Goal: Navigation & Orientation: Go to known website

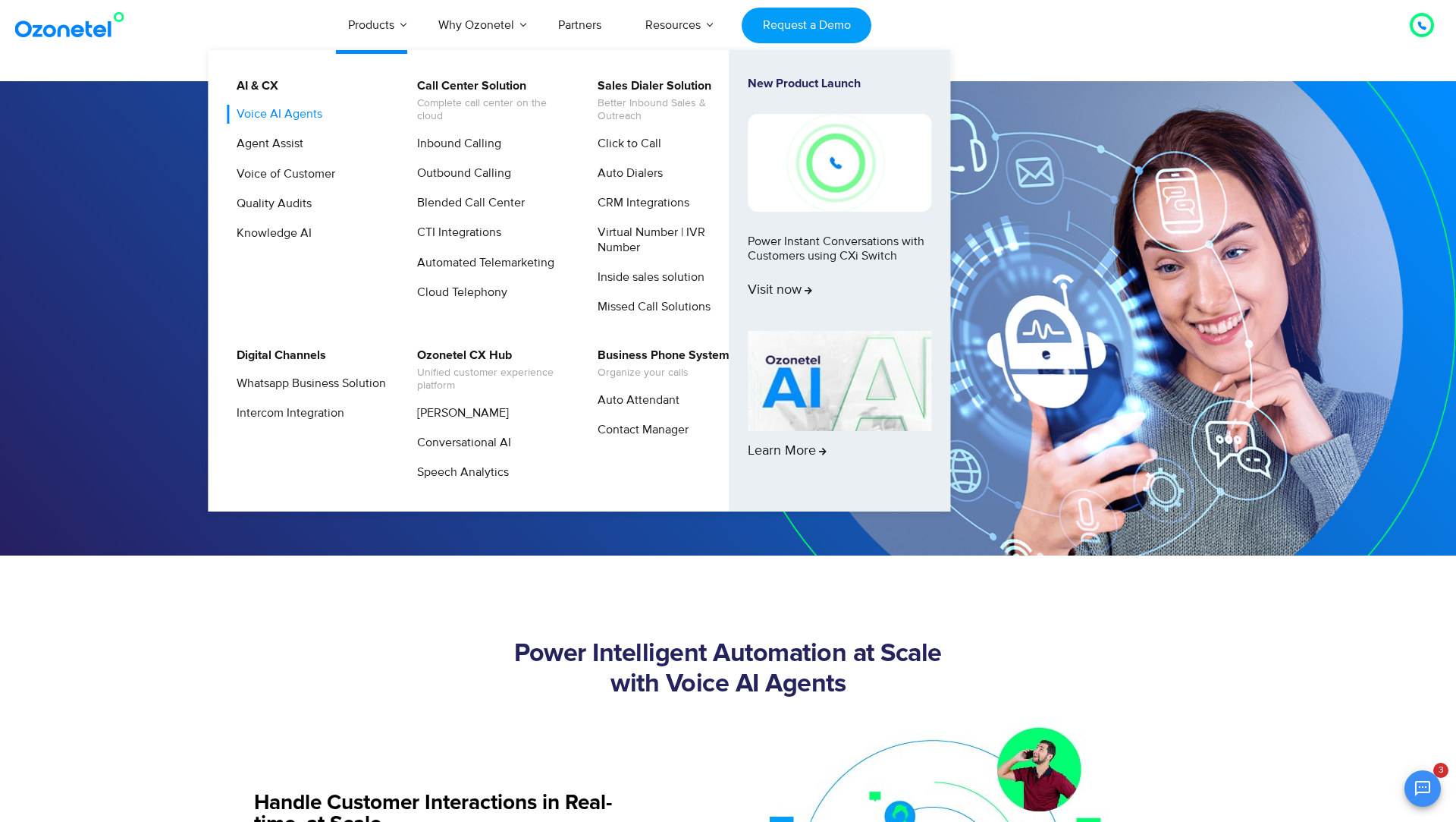
click at [303, 114] on link "Voice AI Agents" at bounding box center [276, 114] width 98 height 19
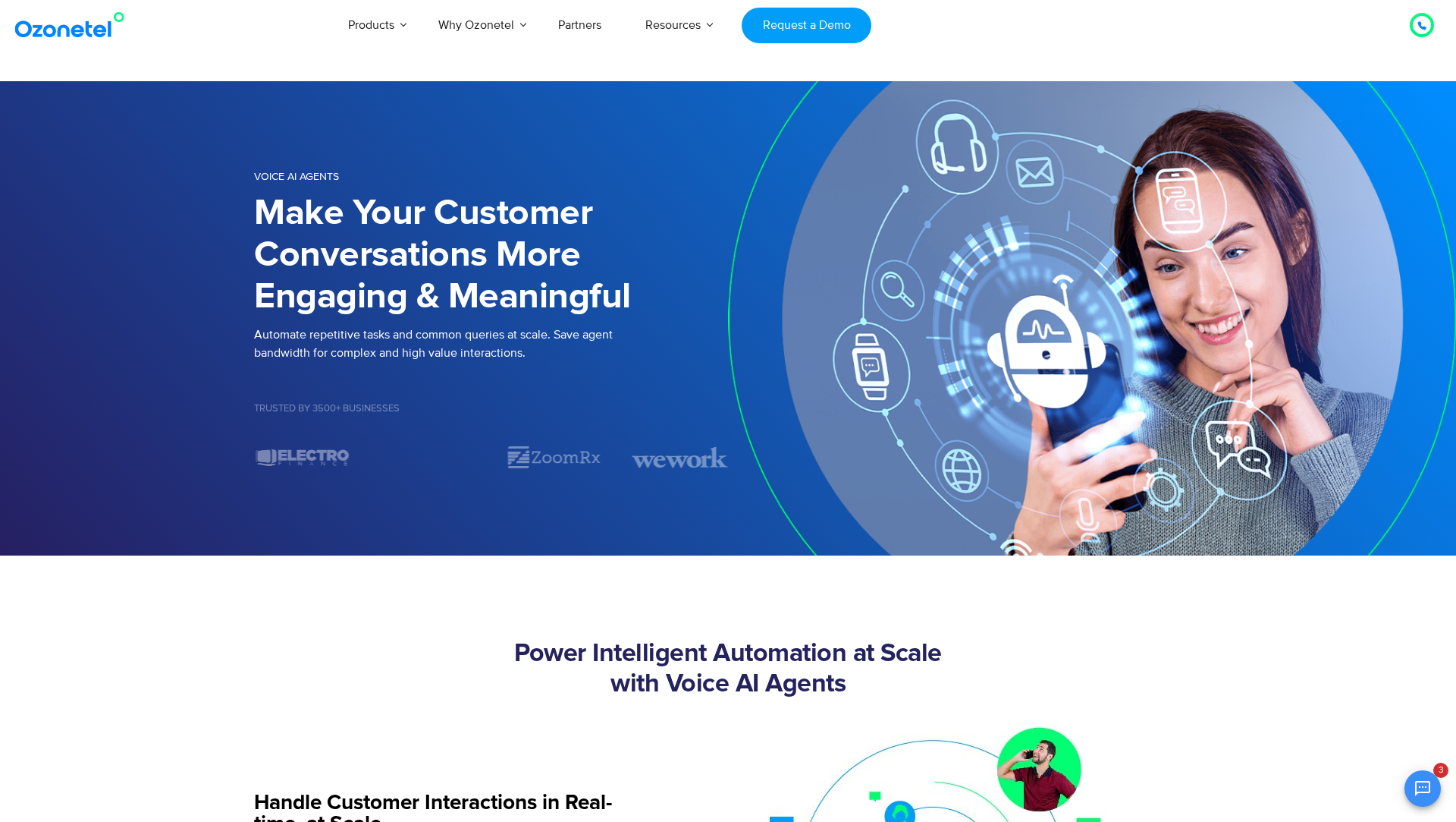
click at [44, 40] on link at bounding box center [72, 25] width 123 height 35
click at [55, 27] on img at bounding box center [72, 24] width 123 height 27
